Goal: Transaction & Acquisition: Purchase product/service

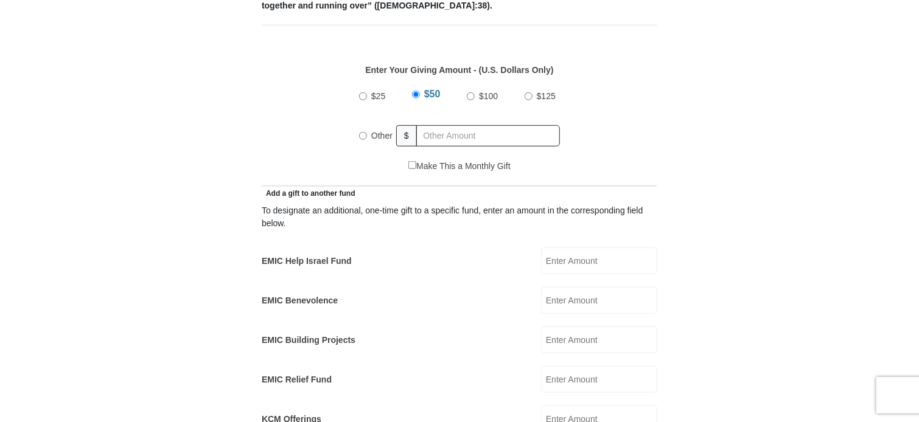
scroll to position [548, 0]
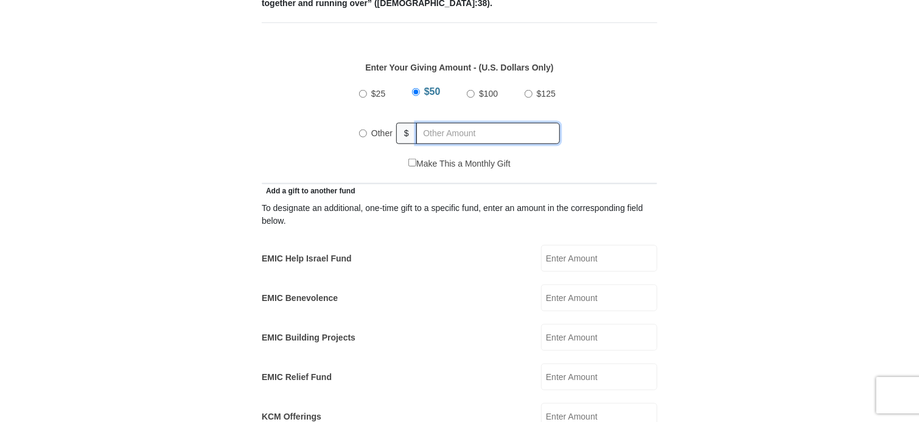
radio input "true"
click at [460, 123] on input "text" at bounding box center [490, 133] width 139 height 21
type input "329.00"
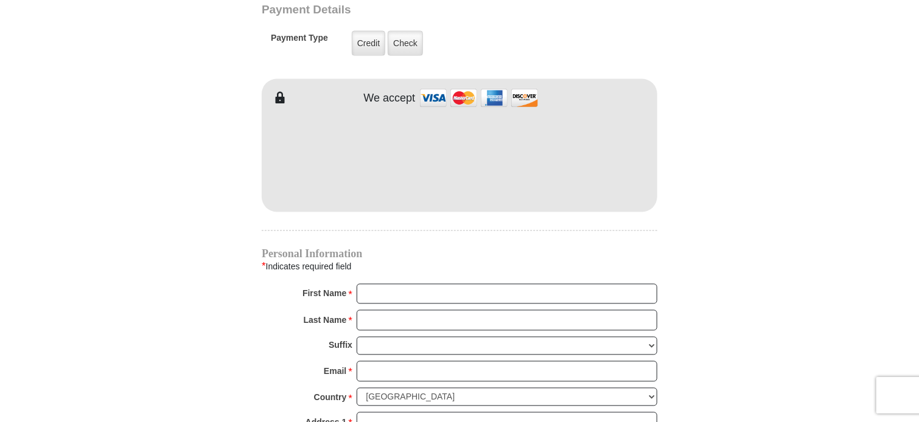
scroll to position [1035, 0]
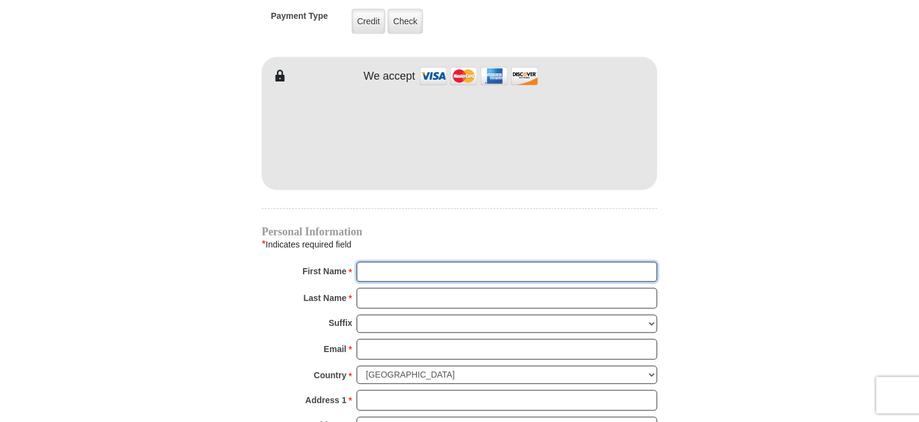
click at [393, 262] on input "First Name *" at bounding box center [507, 272] width 301 height 21
type input "[PERSON_NAME]"
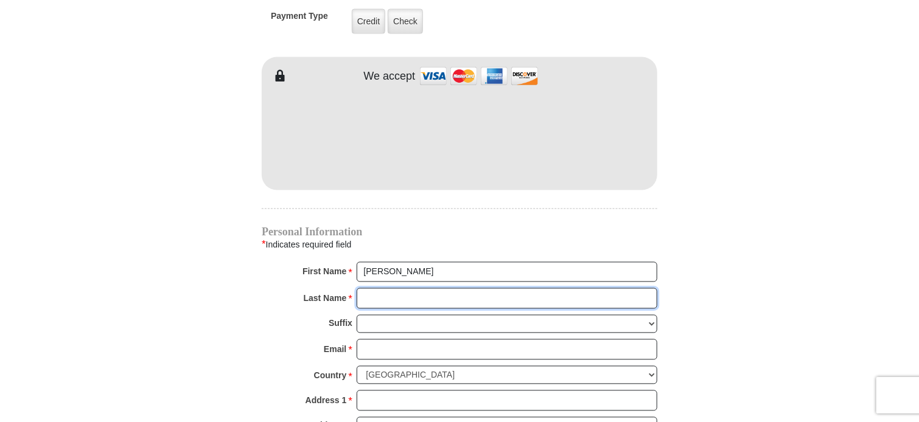
type input "[PERSON_NAME]"
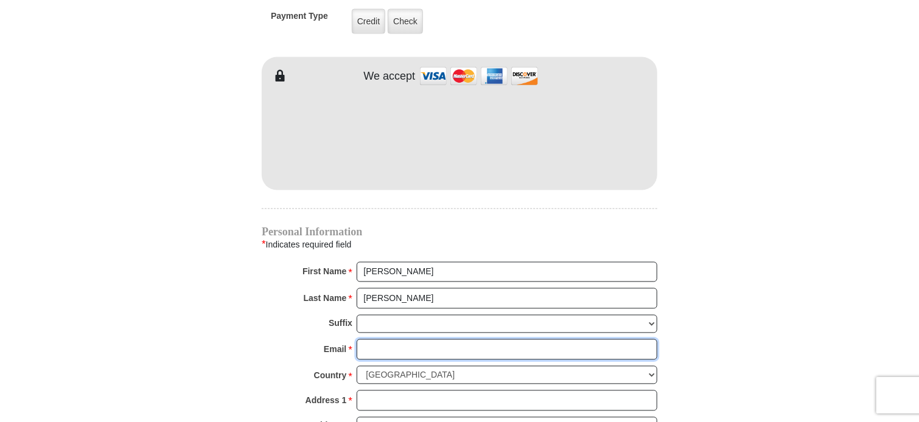
type input "[EMAIL_ADDRESS][PERSON_NAME][DOMAIN_NAME]"
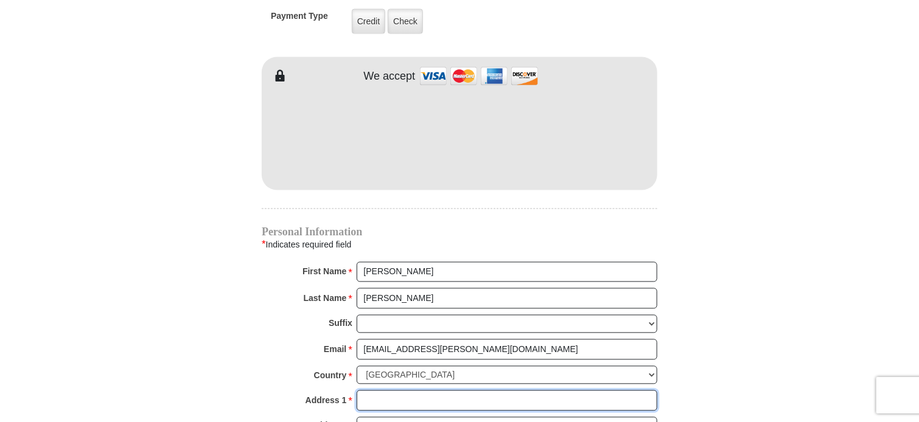
type input "[STREET_ADDRESS]"
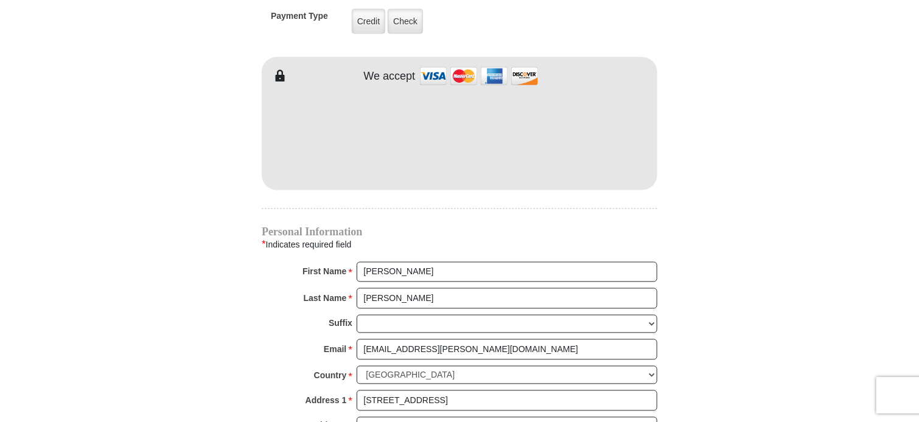
type input "Baton Rouge"
select select "LA"
type input "70815"
type input "2257735218"
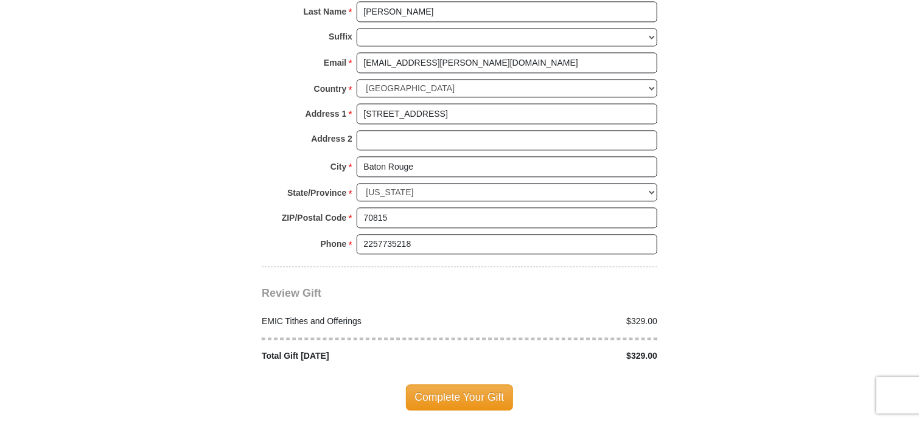
scroll to position [1400, 0]
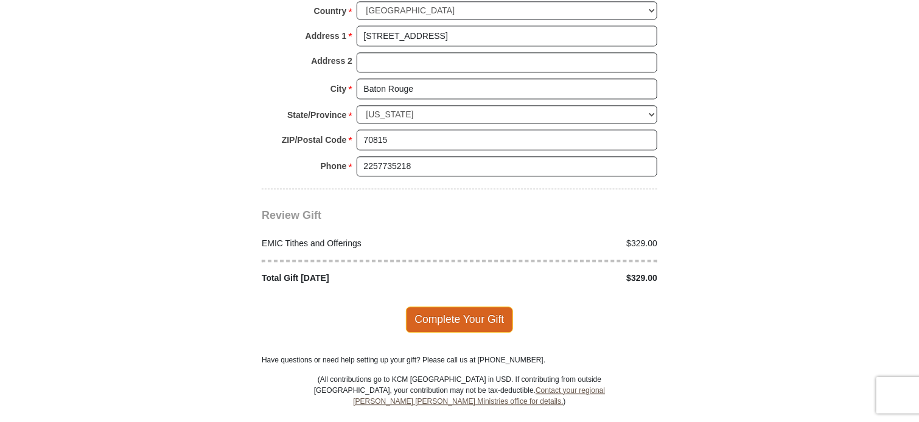
click at [436, 307] on span "Complete Your Gift" at bounding box center [460, 320] width 108 height 26
